Goal: Task Accomplishment & Management: Manage account settings

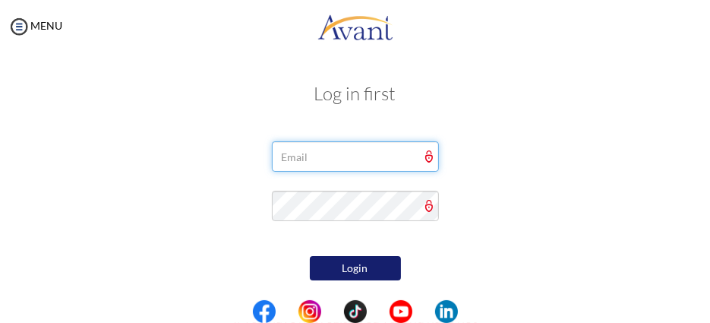
click at [365, 163] on input "email" at bounding box center [355, 156] width 167 height 30
type input "ongutiunnah@gmail.com"
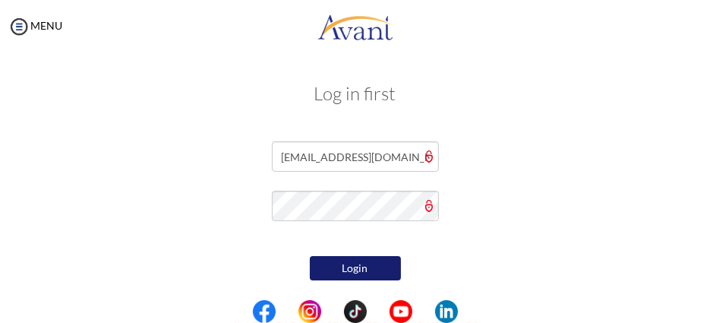
click at [337, 267] on button "Login" at bounding box center [355, 268] width 91 height 24
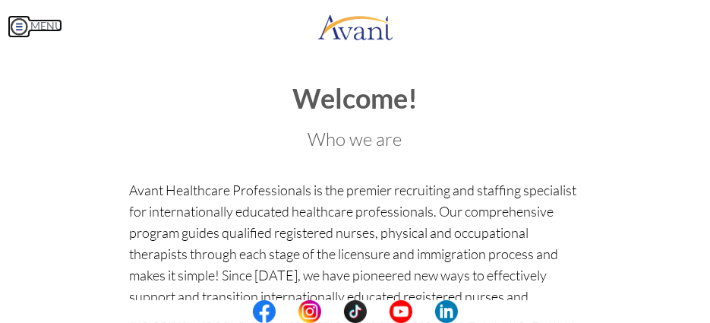
click at [20, 24] on img at bounding box center [19, 26] width 23 height 23
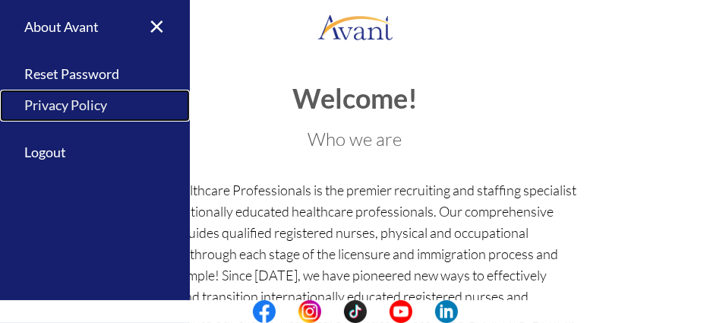
click at [35, 107] on link "Privacy Policy" at bounding box center [95, 106] width 190 height 32
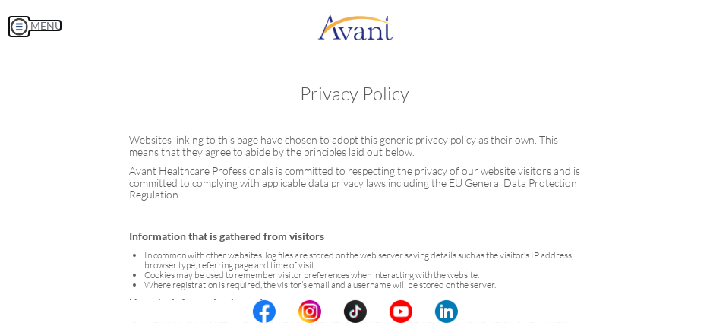
click at [25, 26] on img at bounding box center [19, 26] width 23 height 23
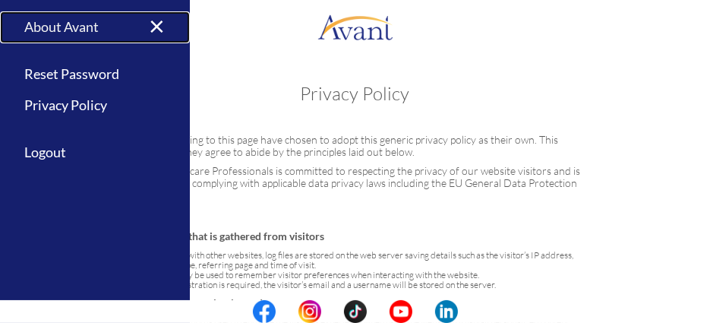
click at [46, 29] on link "About Avant" at bounding box center [95, 27] width 190 height 32
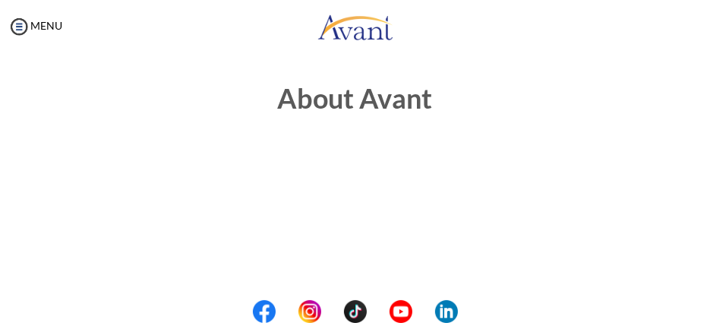
scroll to position [282, 0]
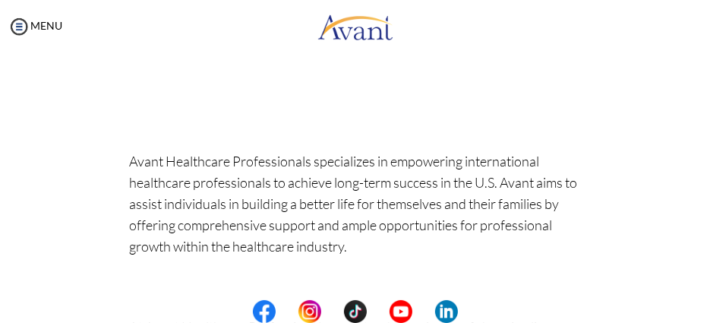
click at [703, 313] on center at bounding box center [355, 311] width 710 height 23
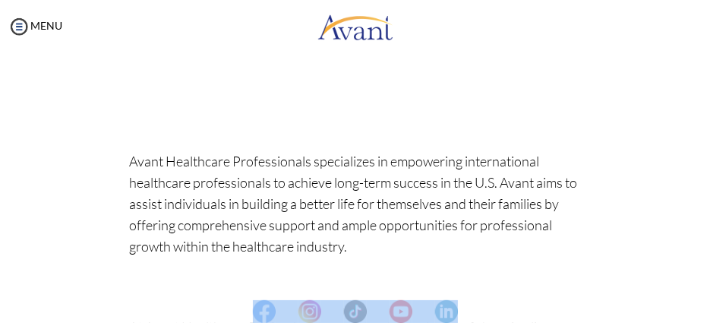
click at [703, 313] on center at bounding box center [355, 311] width 710 height 23
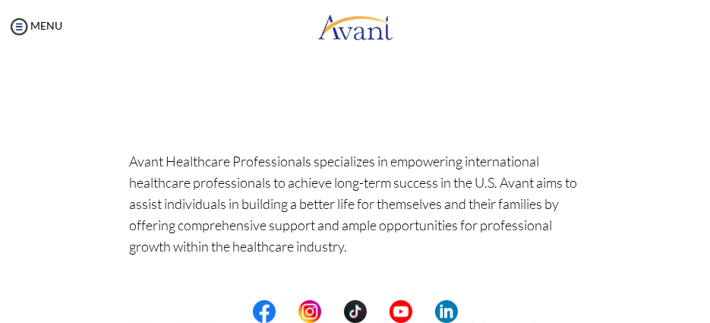
click at [518, 208] on p "Avant Healthcare Professionals specializes in empowering international healthca…" at bounding box center [355, 214] width 452 height 128
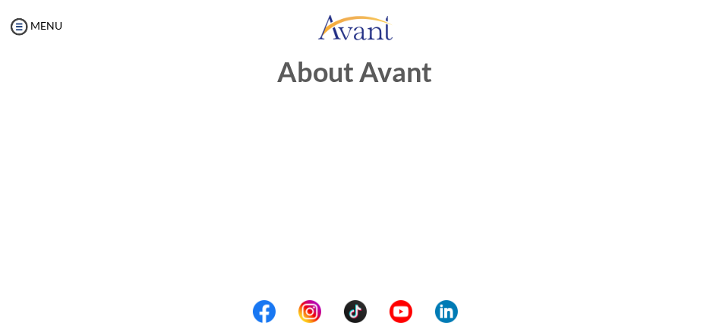
scroll to position [0, 0]
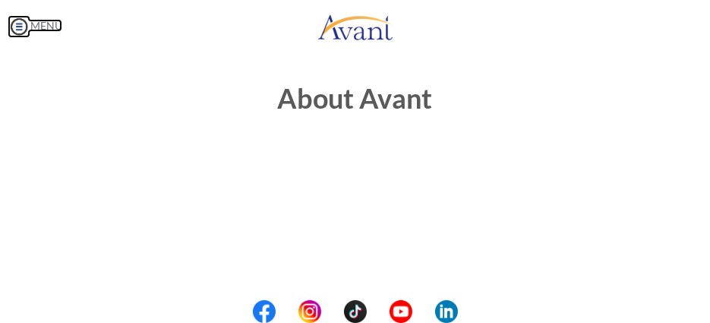
click at [21, 31] on img at bounding box center [19, 26] width 23 height 23
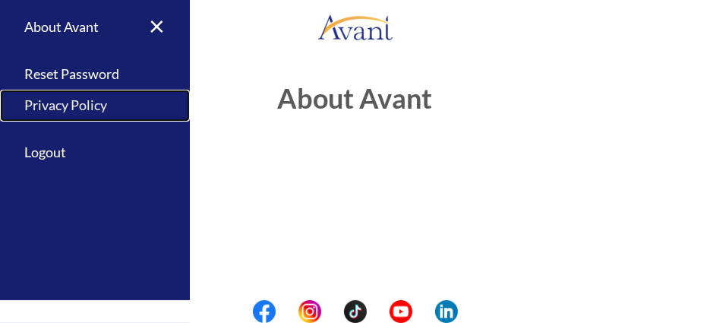
click at [43, 100] on link "Privacy Policy" at bounding box center [95, 106] width 190 height 32
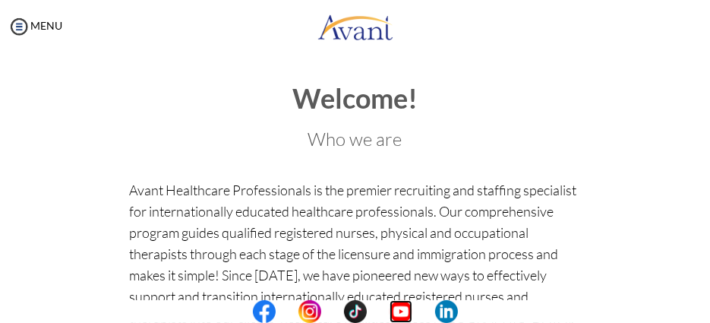
click at [402, 314] on img at bounding box center [401, 311] width 23 height 23
